Goal: Task Accomplishment & Management: Use online tool/utility

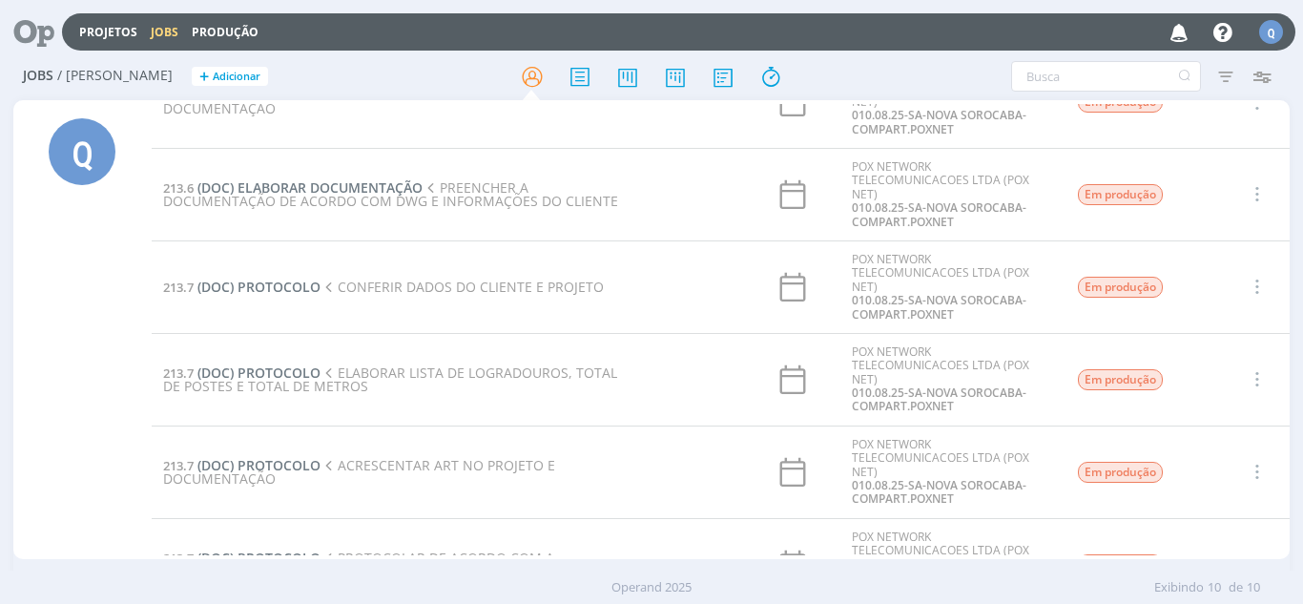
scroll to position [17, 0]
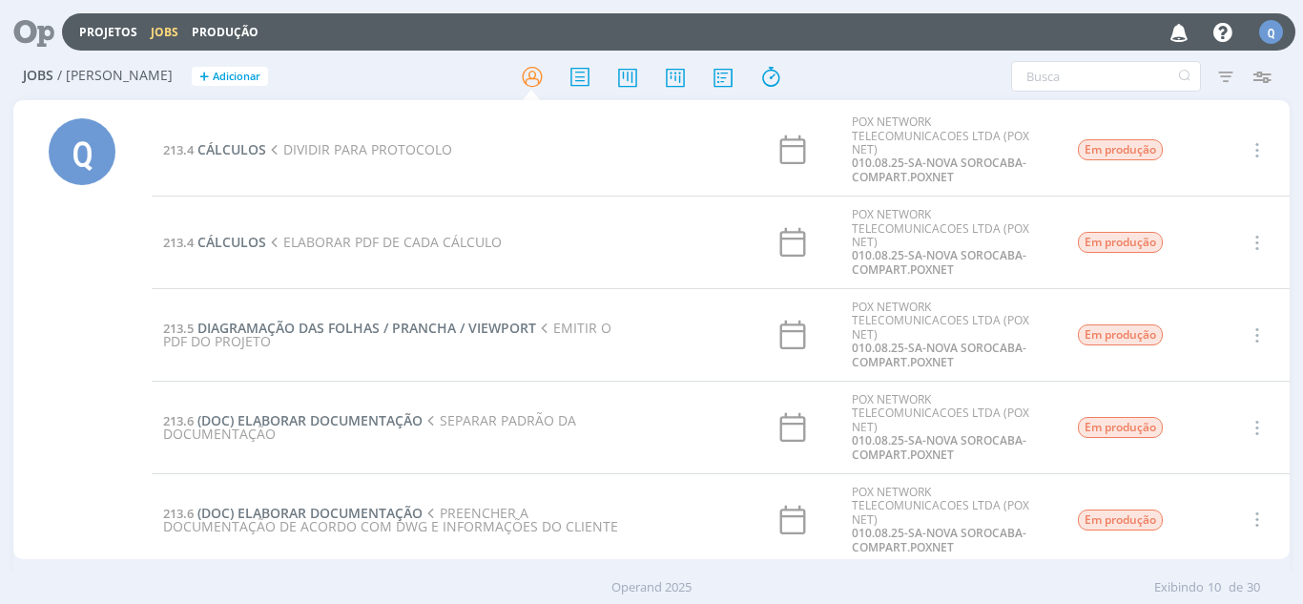
drag, startPoint x: 35, startPoint y: 371, endPoint x: 118, endPoint y: 158, distance: 228.3
click at [43, 368] on div "Q" at bounding box center [82, 331] width 138 height 455
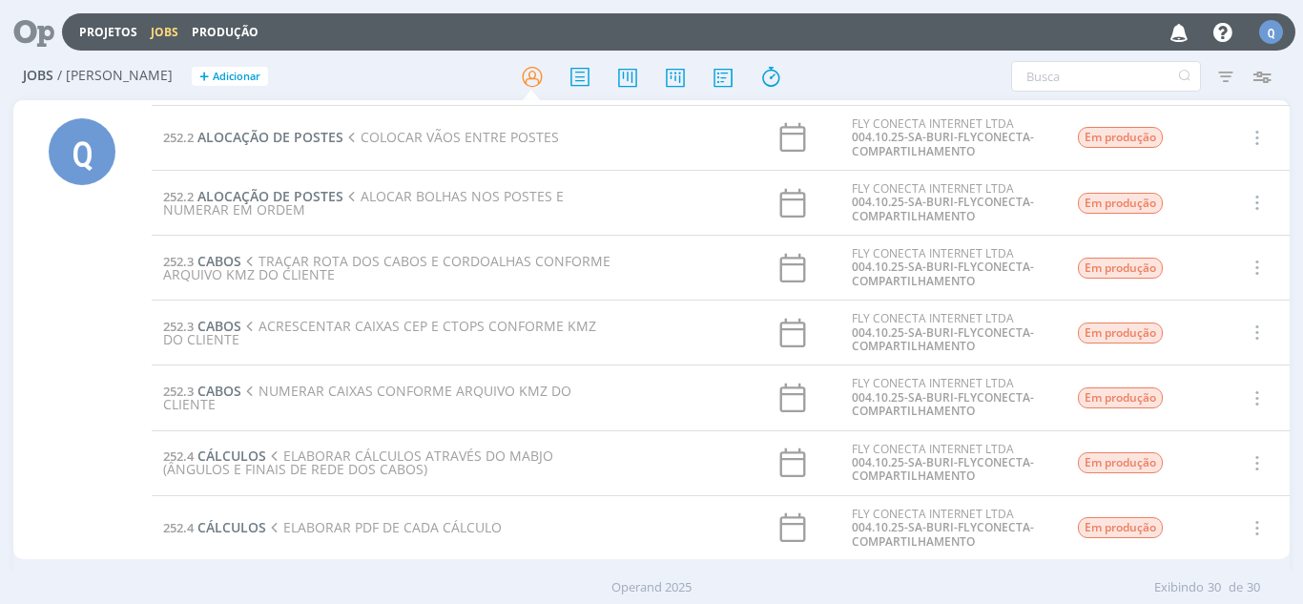
scroll to position [1306, 0]
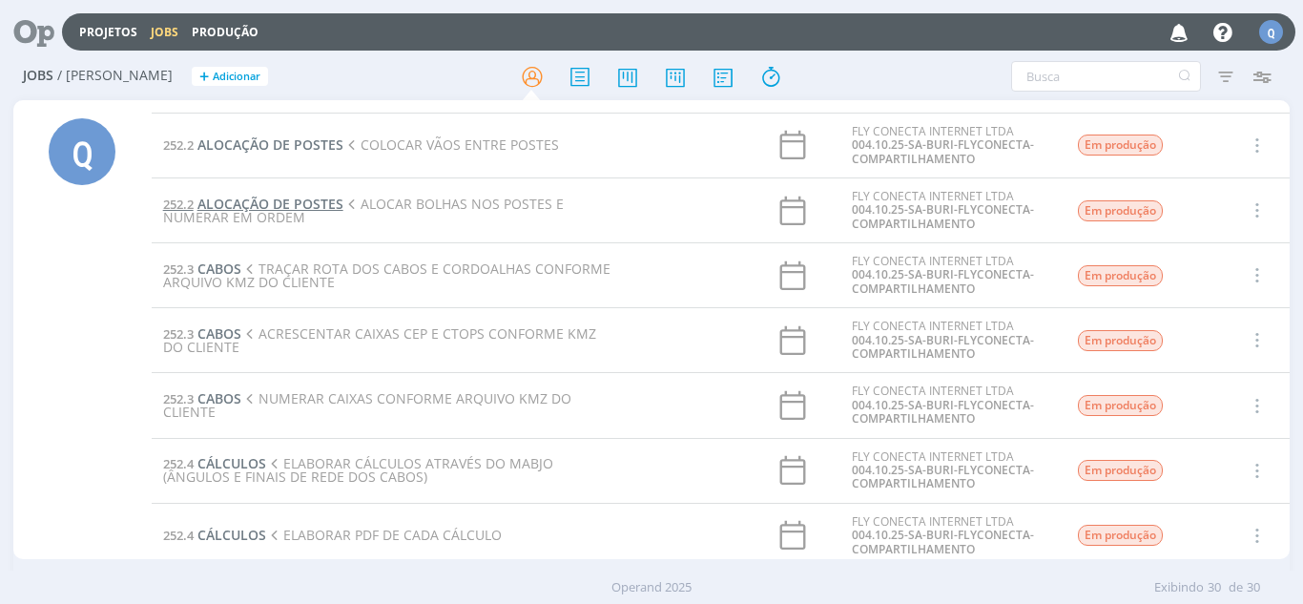
click at [269, 211] on span "ALOCAÇÃO DE POSTES" at bounding box center [270, 204] width 146 height 18
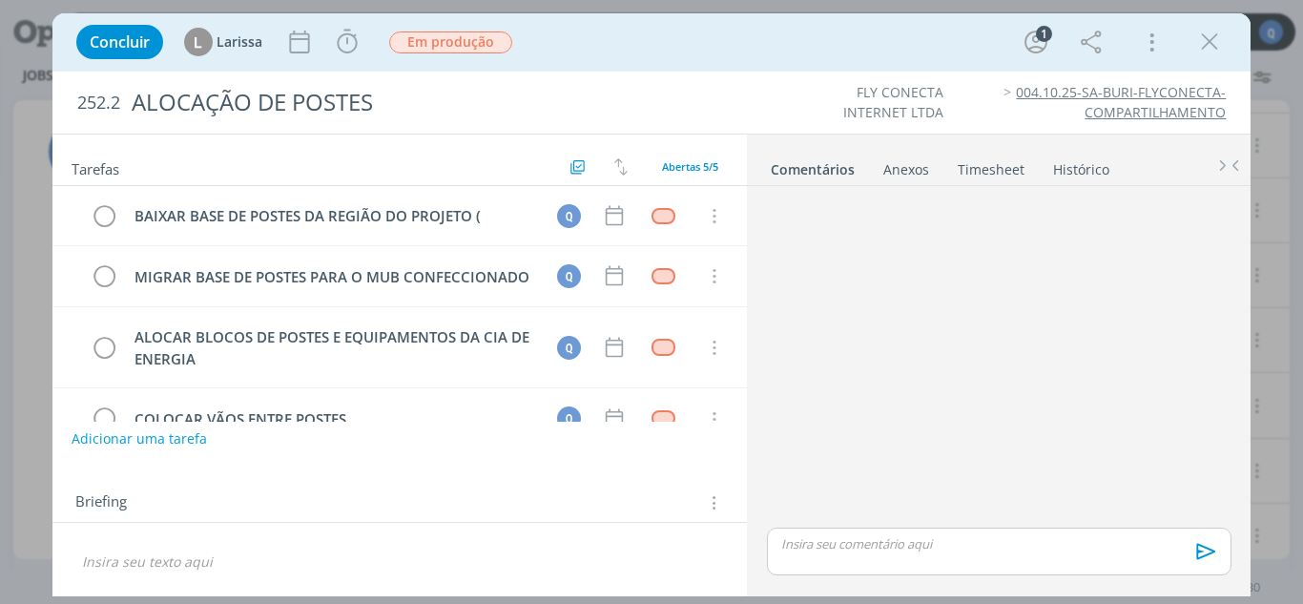
scroll to position [103, 0]
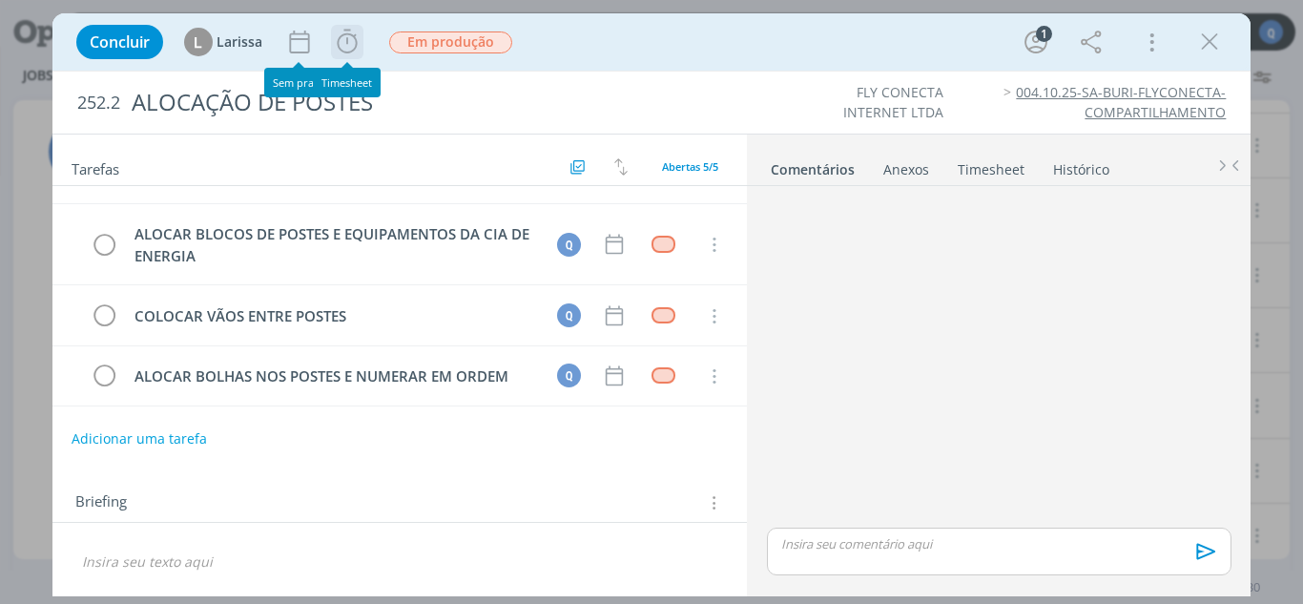
click at [352, 43] on icon "dialog" at bounding box center [347, 42] width 29 height 29
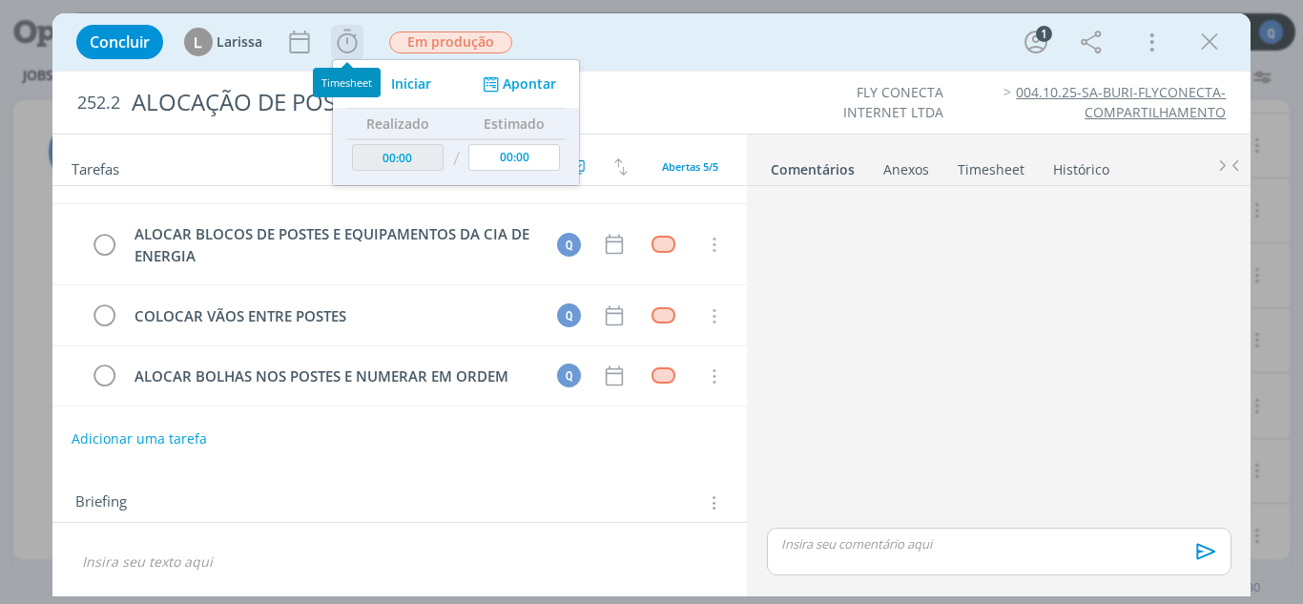
click at [420, 82] on span "Iniciar" at bounding box center [411, 83] width 40 height 13
click at [494, 83] on icon "dialog" at bounding box center [491, 84] width 24 height 18
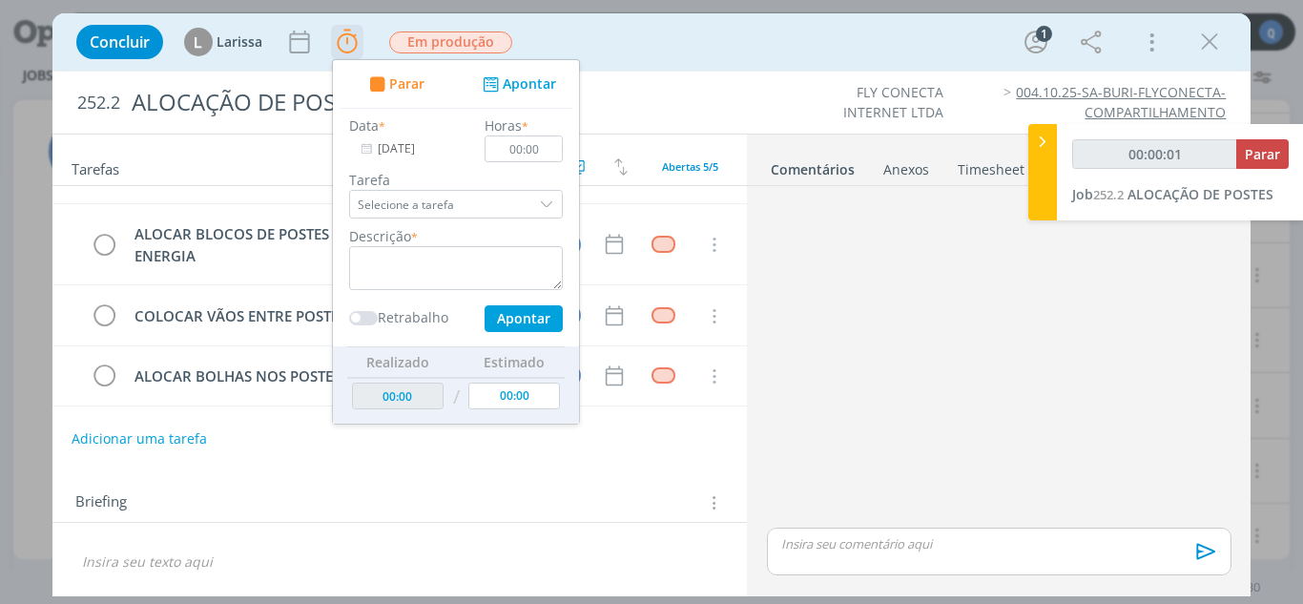
click at [548, 210] on div "dialog" at bounding box center [548, 204] width 29 height 29
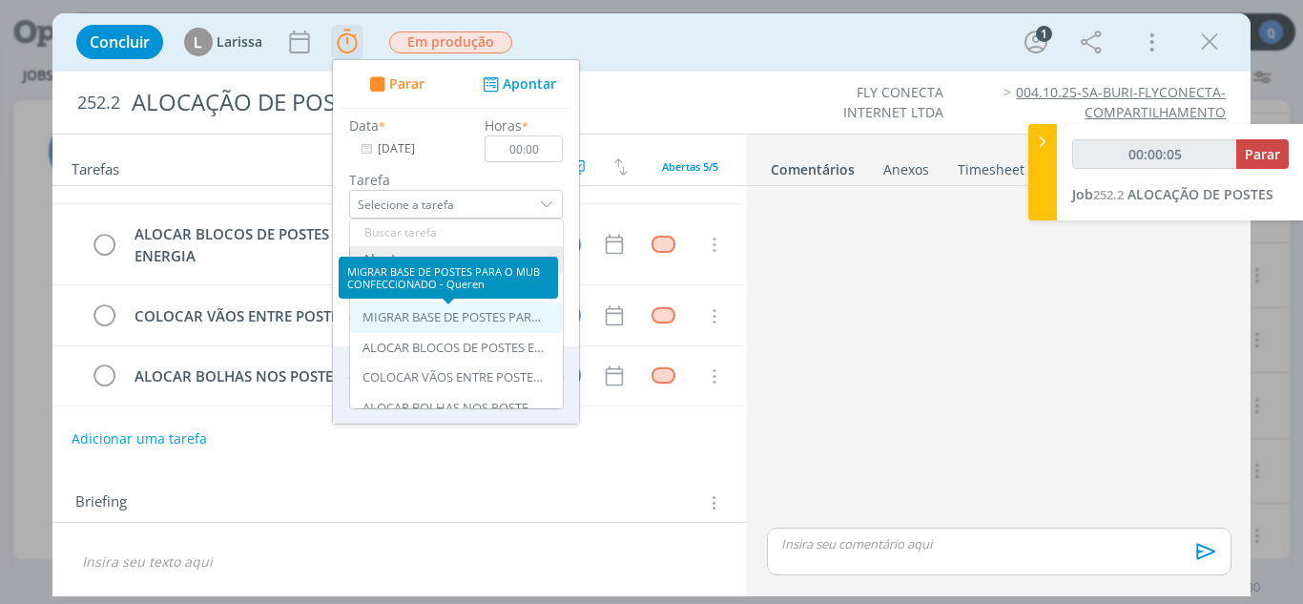
type input "00:00:06"
click at [490, 320] on div "MIGRAR BASE DE POSTES PARA O MUB CONFECCIONADO - Queren" at bounding box center [452, 317] width 181 height 15
type input "MIGRAR BASE DE POSTES PARA O MUB CONFECCIONADO"
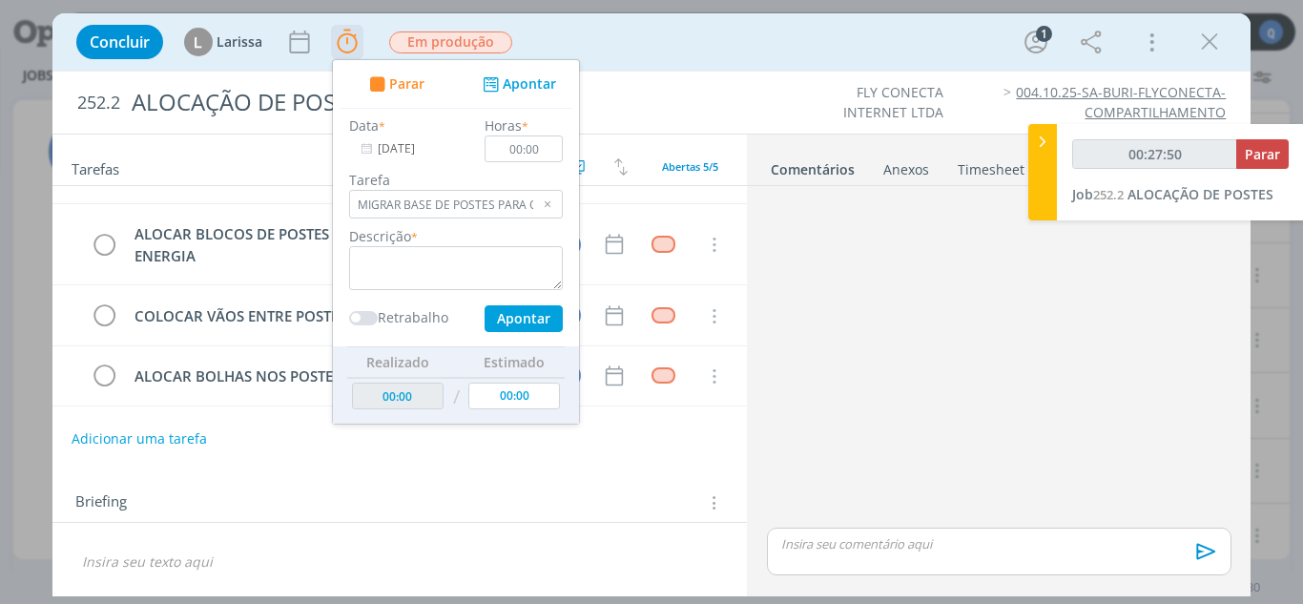
type input "00:28:50"
